Goal: Register for event/course

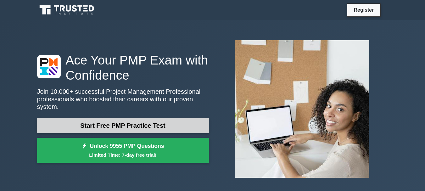
click at [99, 121] on link "Start Free PMP Practice Test" at bounding box center [123, 125] width 172 height 15
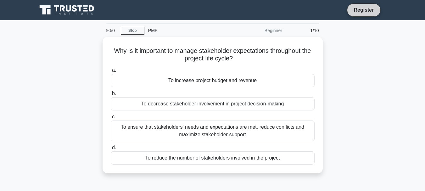
click at [360, 8] on link "Register" at bounding box center [364, 10] width 28 height 8
